Goal: Navigation & Orientation: Find specific page/section

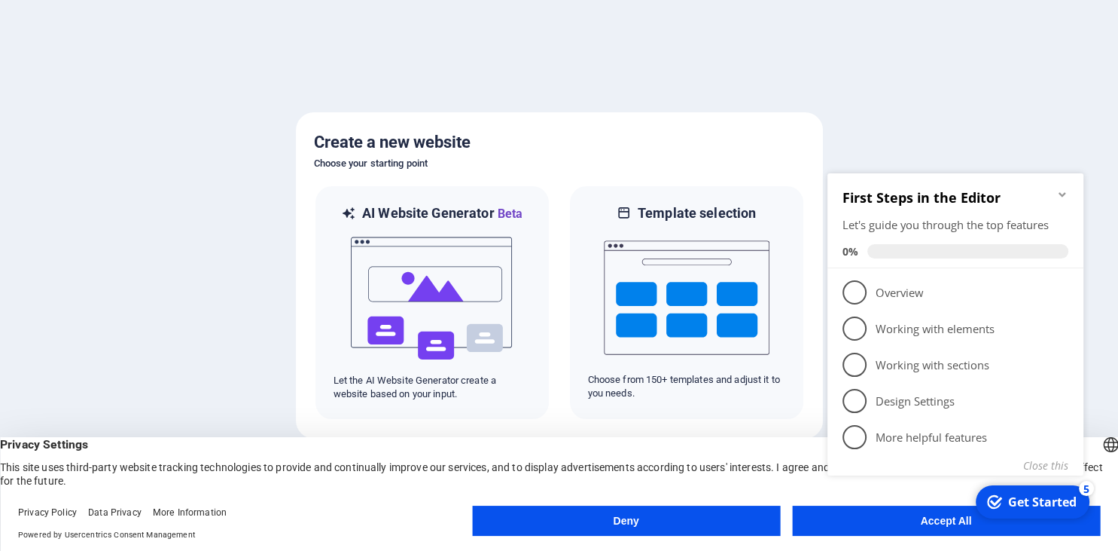
click div "checkmark Get Started 5 First Steps in the Editor Let's guide you through the t…"
click at [1063, 195] on icon "Minimize checklist" at bounding box center [1062, 194] width 7 height 5
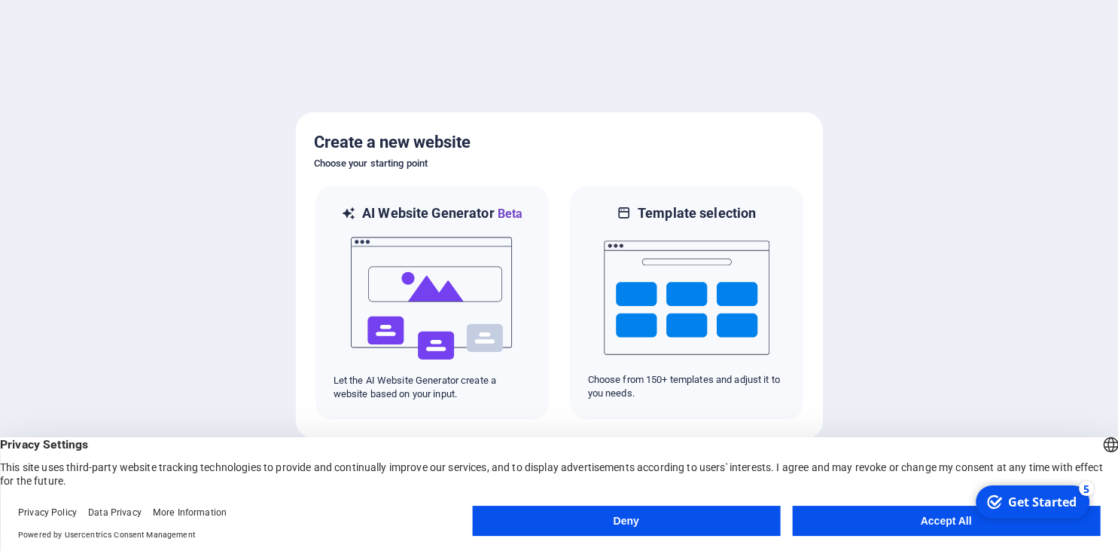
click at [884, 530] on button "Accept All" at bounding box center [946, 520] width 308 height 30
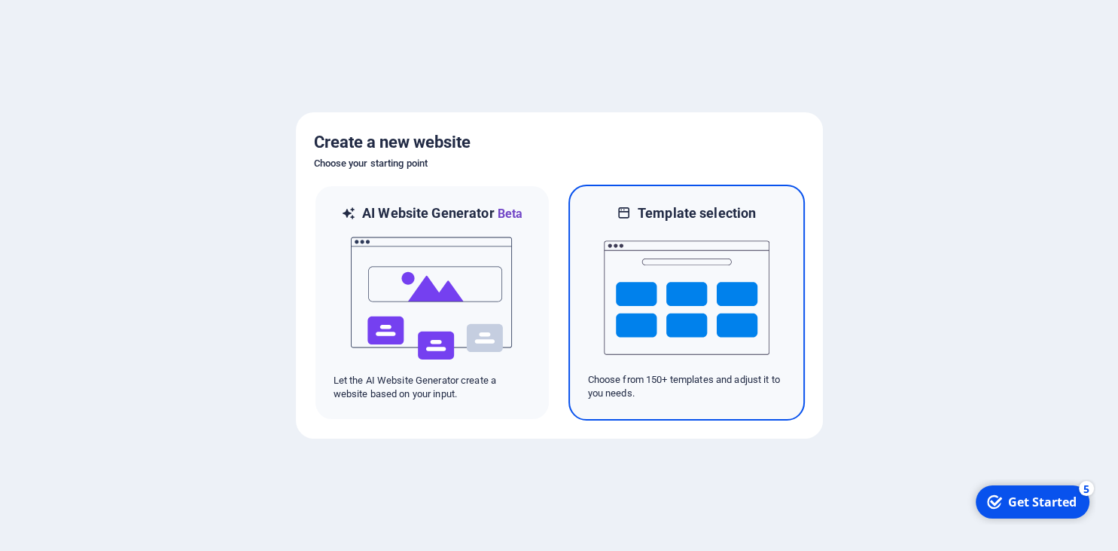
click at [700, 352] on img at bounding box center [687, 297] width 166 height 151
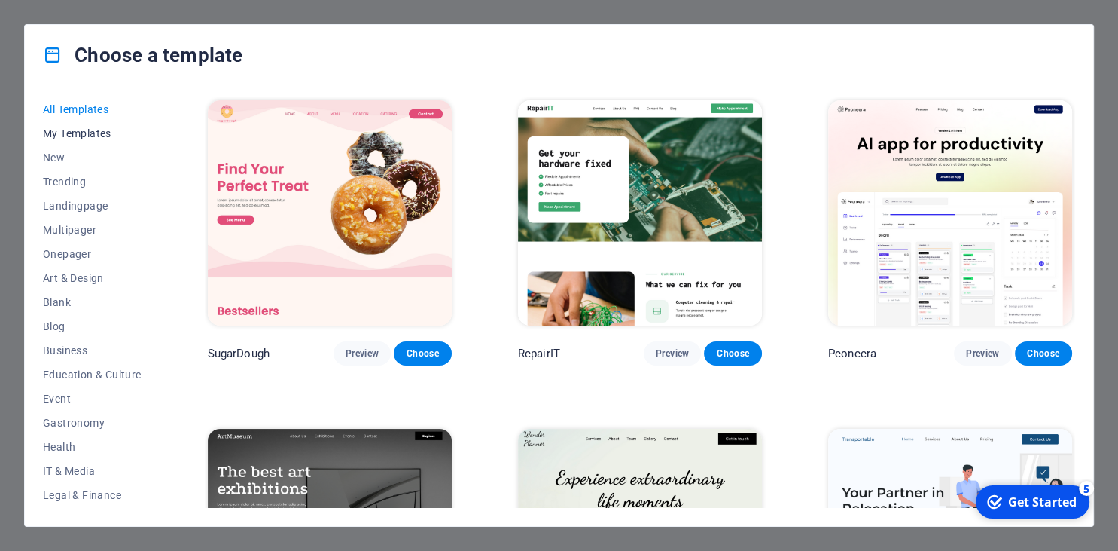
click at [70, 142] on button "My Templates" at bounding box center [92, 133] width 99 height 24
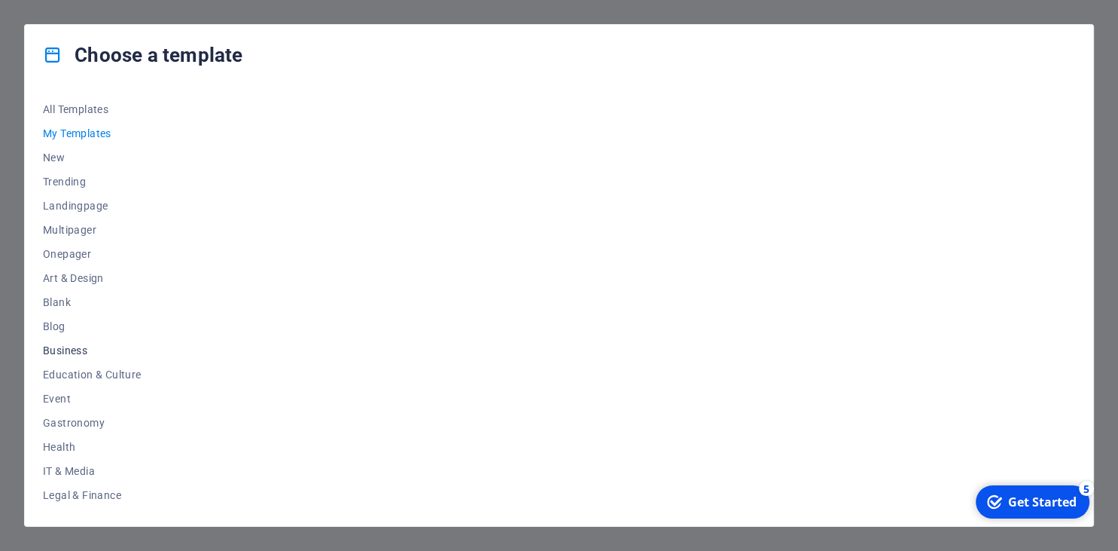
click at [74, 346] on span "Business" at bounding box center [92, 350] width 99 height 12
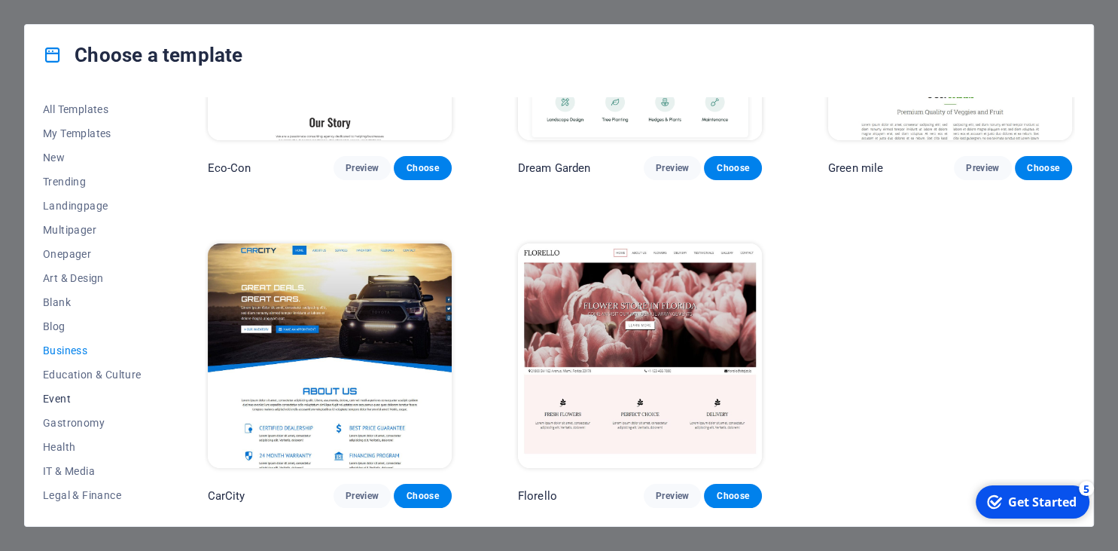
scroll to position [69, 0]
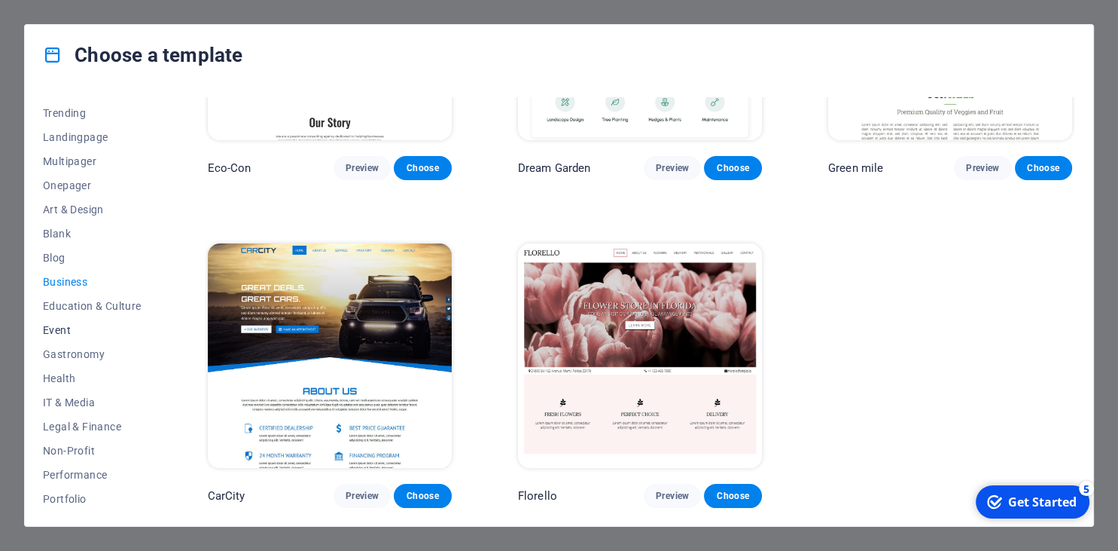
click at [89, 398] on span "IT & Media" at bounding box center [92, 402] width 99 height 12
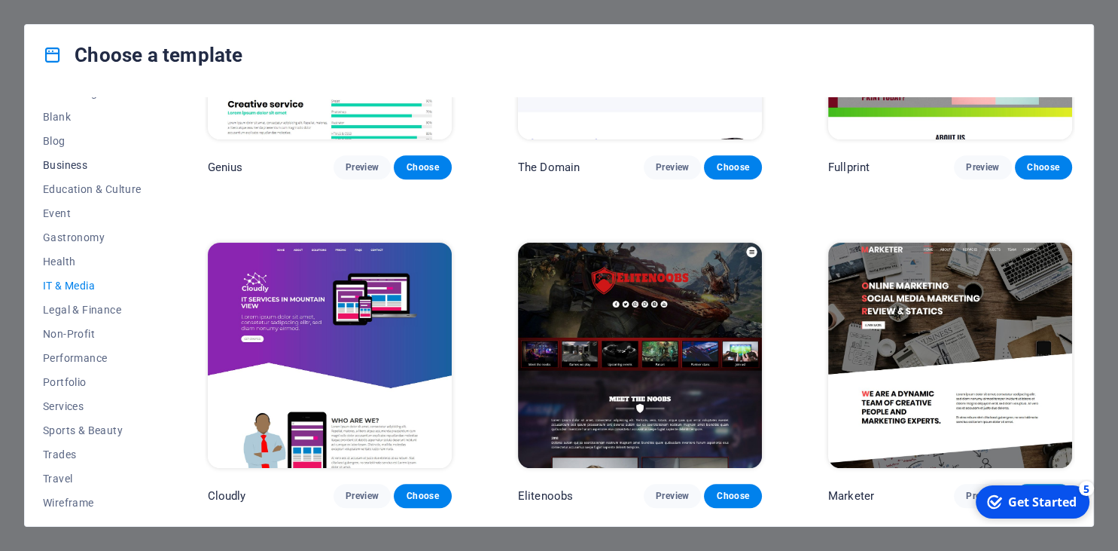
scroll to position [191, 0]
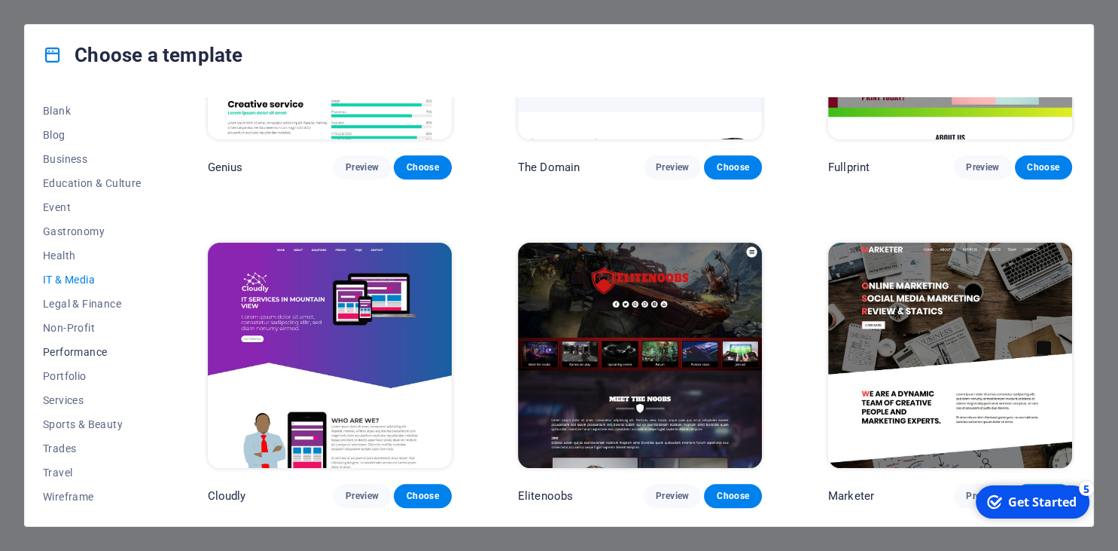
click at [84, 345] on button "Performance" at bounding box center [92, 352] width 99 height 24
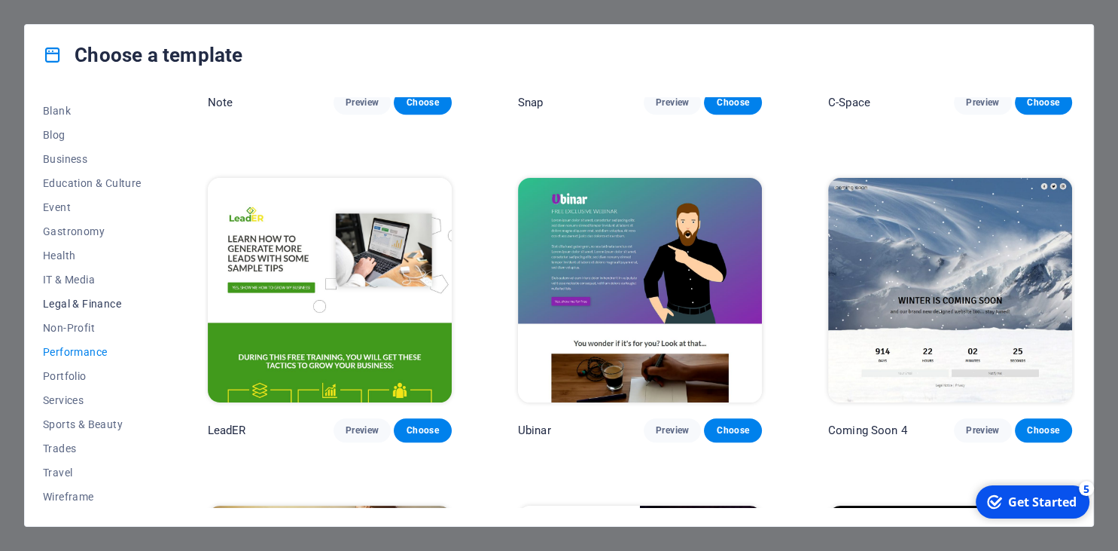
scroll to position [1255, 0]
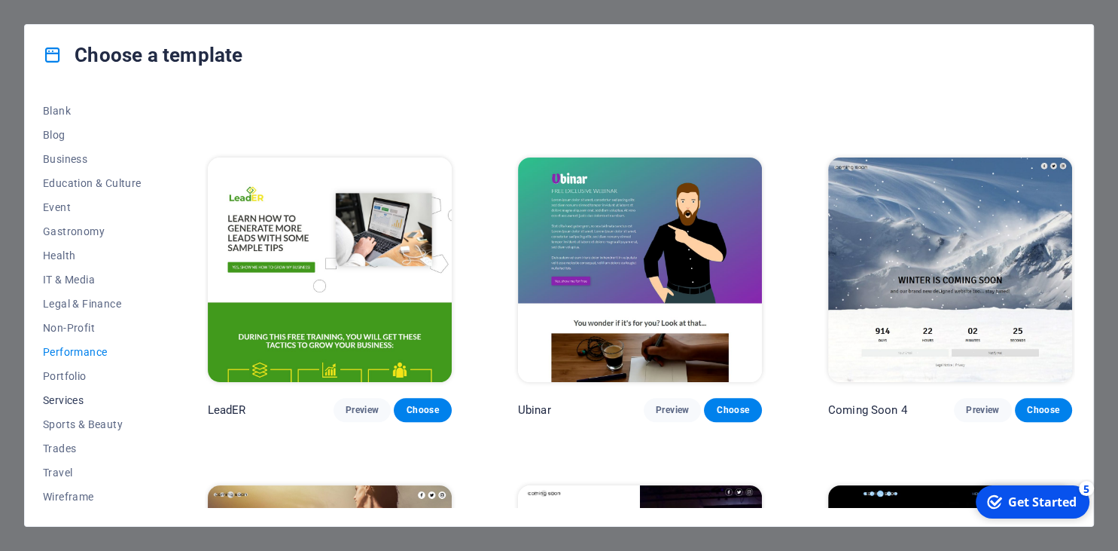
click at [74, 401] on span "Services" at bounding box center [92, 400] width 99 height 12
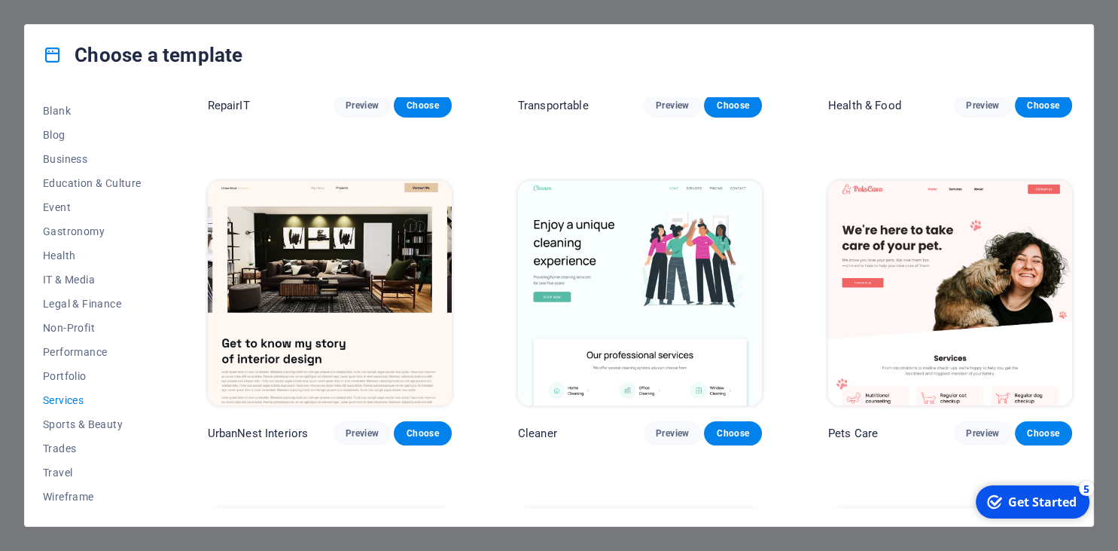
scroll to position [0, 0]
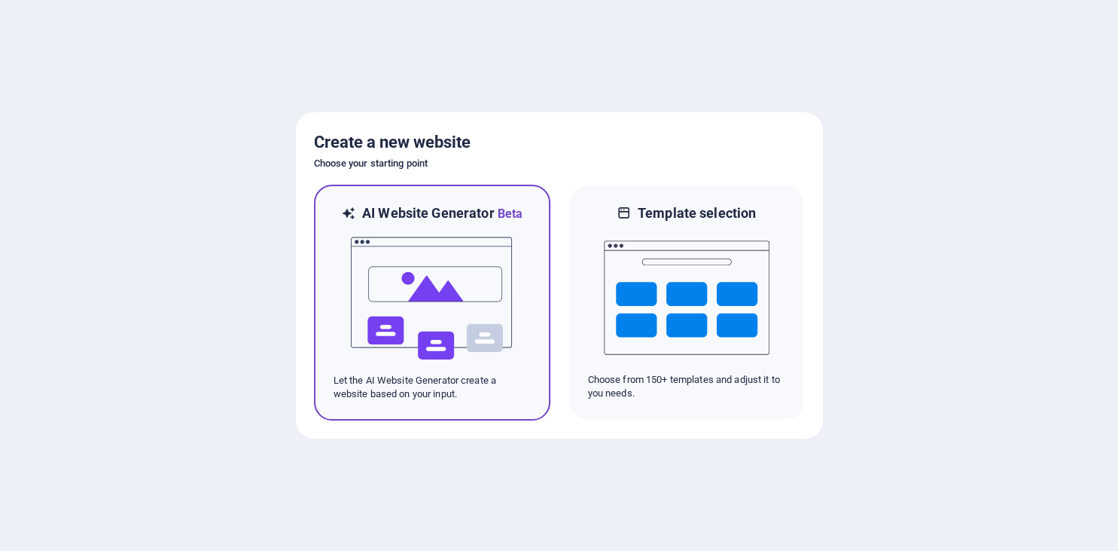
click at [435, 291] on img at bounding box center [432, 298] width 166 height 151
